Goal: Navigation & Orientation: Find specific page/section

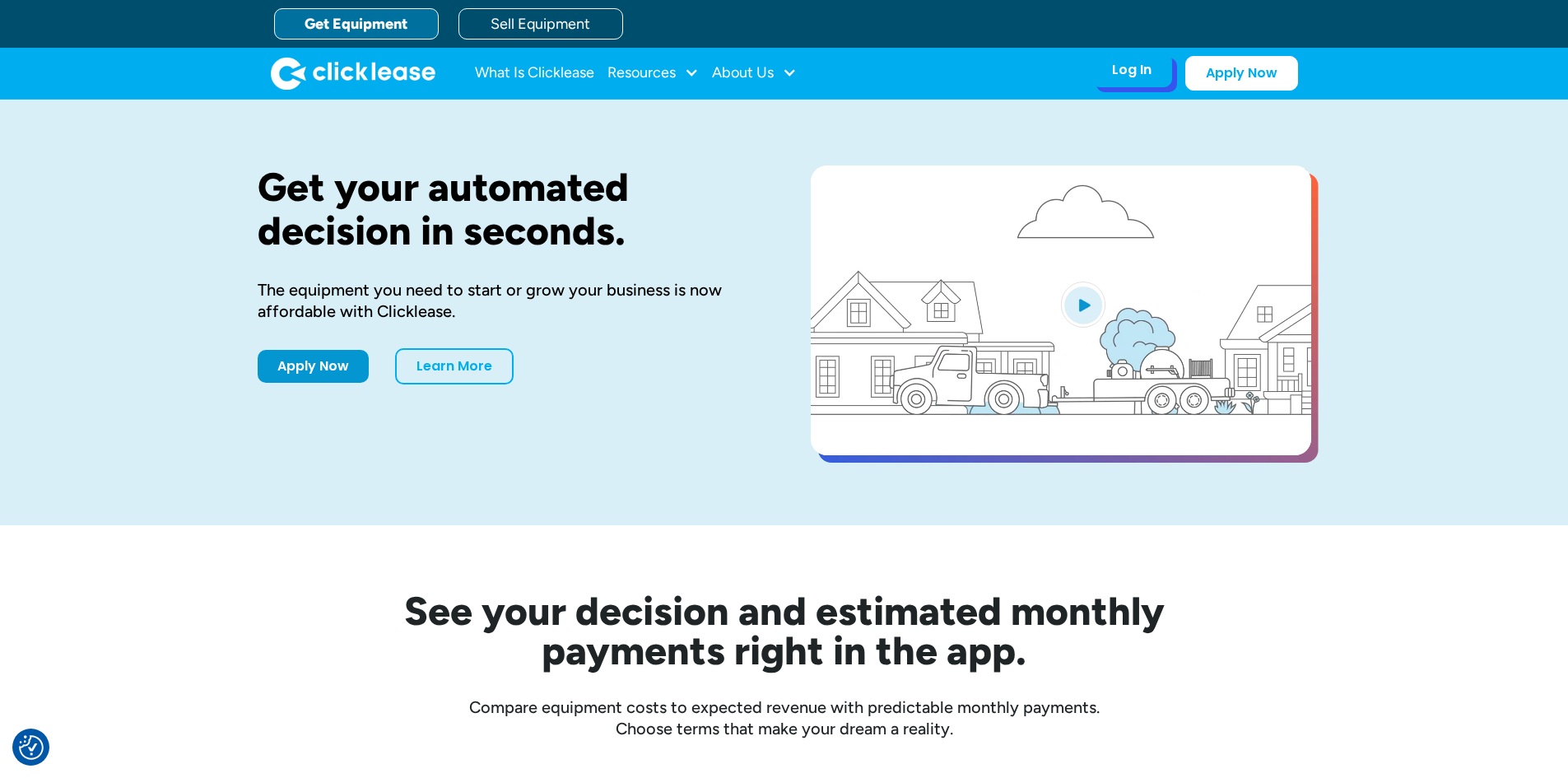
click at [1134, 76] on div "Log In" at bounding box center [1132, 70] width 40 height 17
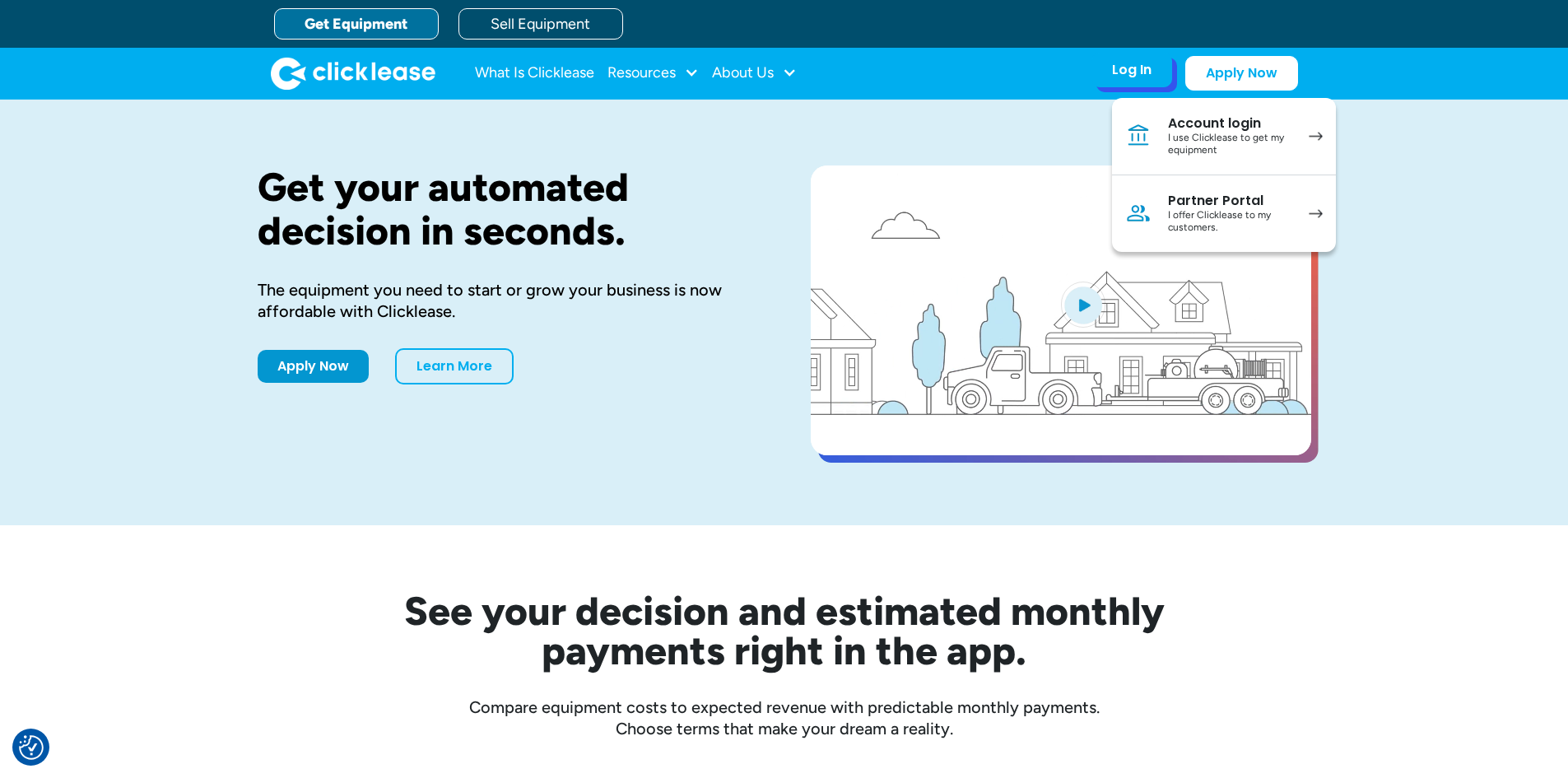
click at [1310, 212] on img at bounding box center [1315, 213] width 14 height 9
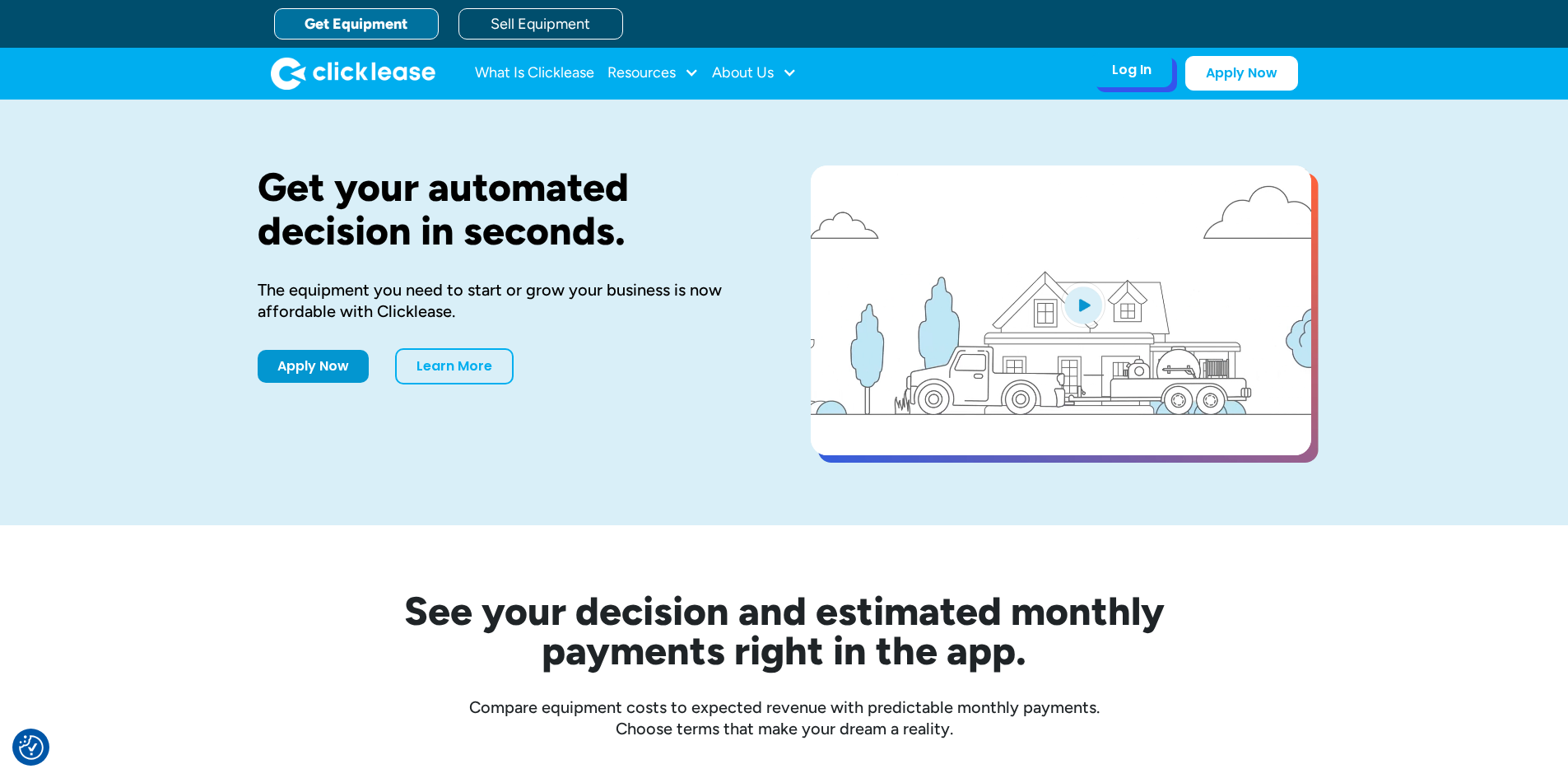
click at [1120, 86] on div "Log In Account login I use Clicklease to get my equipment Partner Portal I offe…" at bounding box center [1132, 70] width 81 height 35
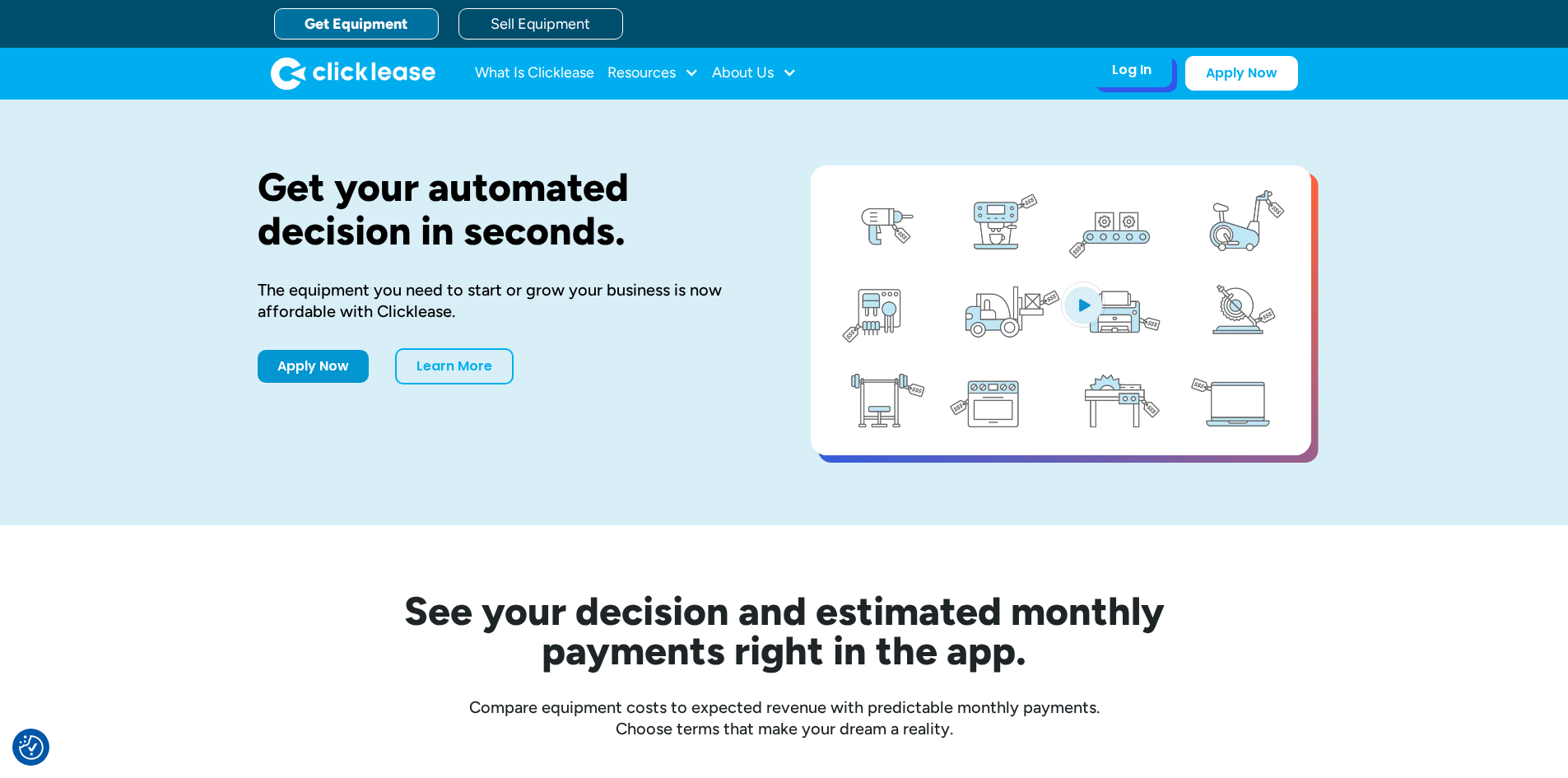
click at [1157, 78] on div "Log In Account login I use Clicklease to get my equipment Partner Portal I offe…" at bounding box center [1132, 70] width 81 height 35
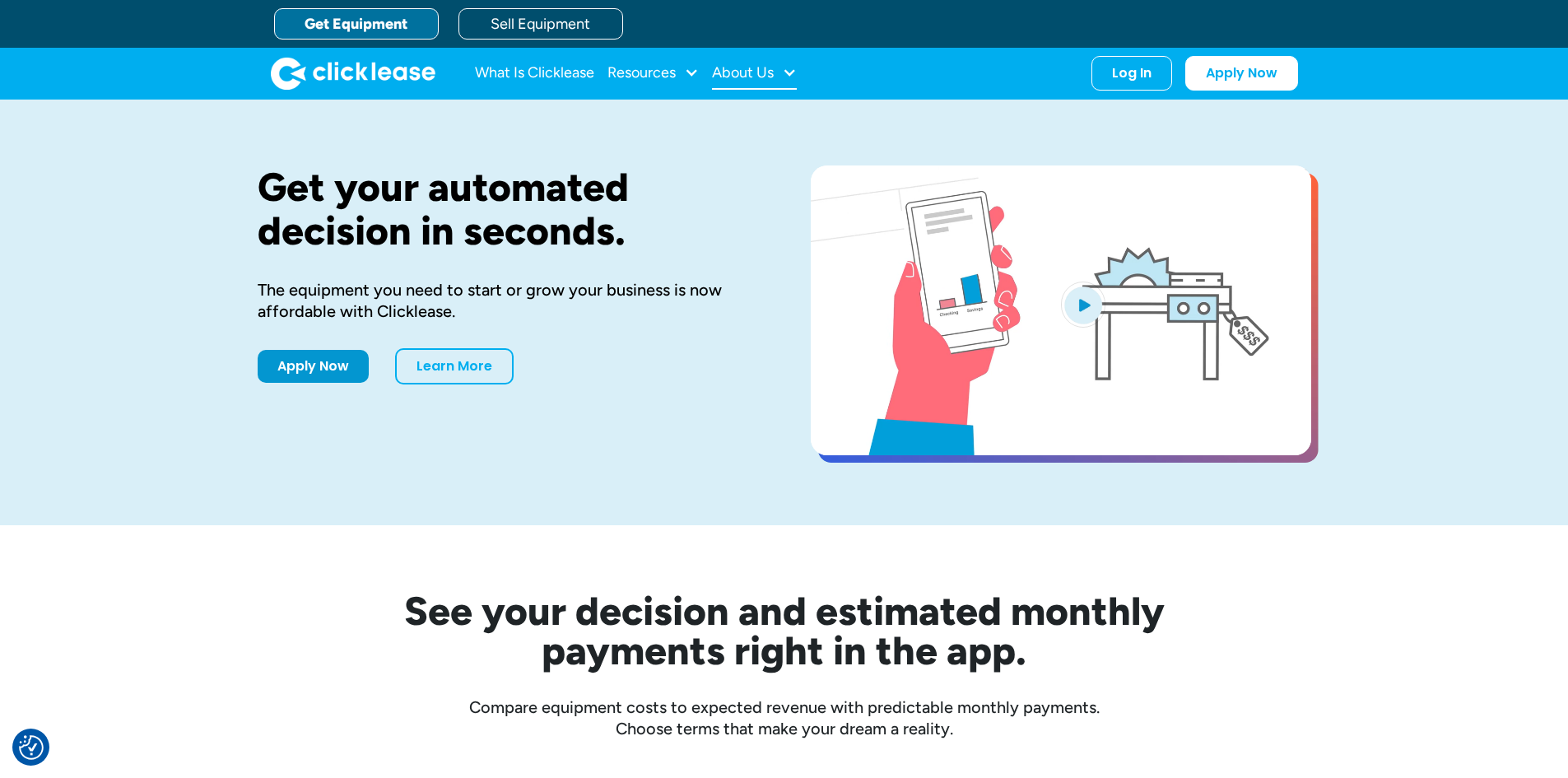
click at [779, 74] on div "About Us" at bounding box center [754, 74] width 85 height 33
